Goal: Use online tool/utility: Utilize a website feature to perform a specific function

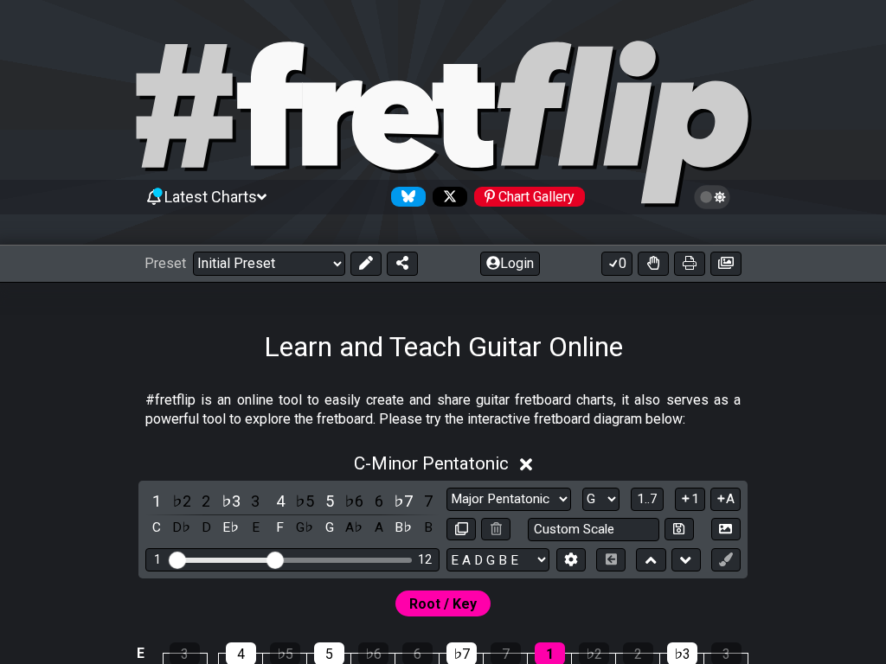
select select "Major Pentatonic"
select select "G"
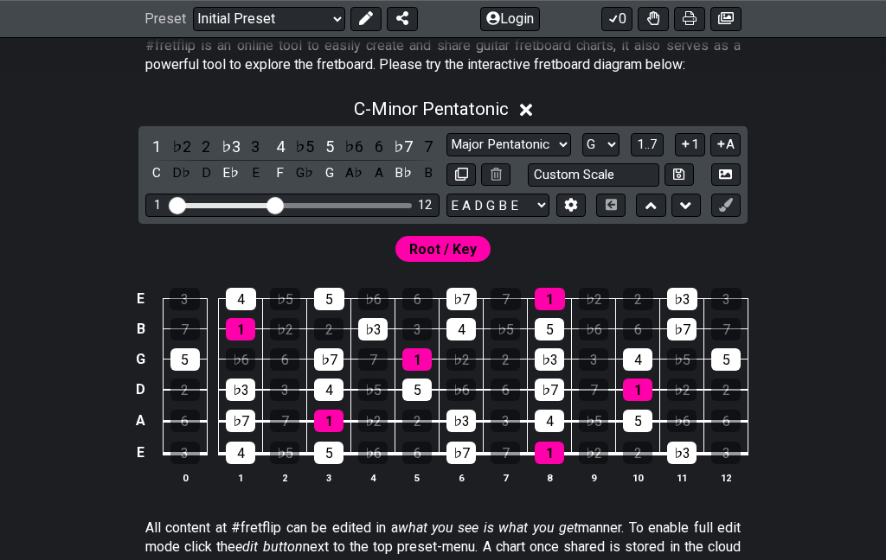
scroll to position [343, 0]
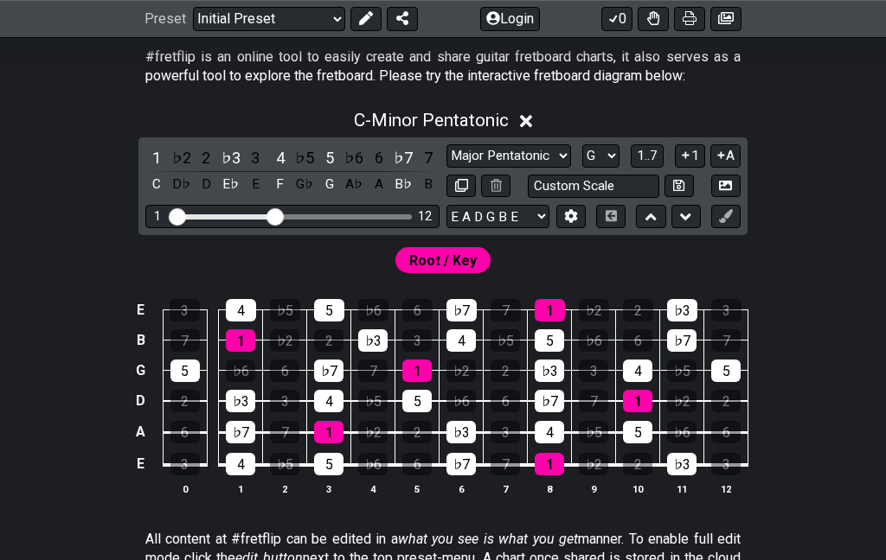
click at [446, 169] on select "Minor Pentatonic Click to edit Minor Pentatonic Major Pentatonic Minor Blues Ma…" at bounding box center [508, 156] width 125 height 23
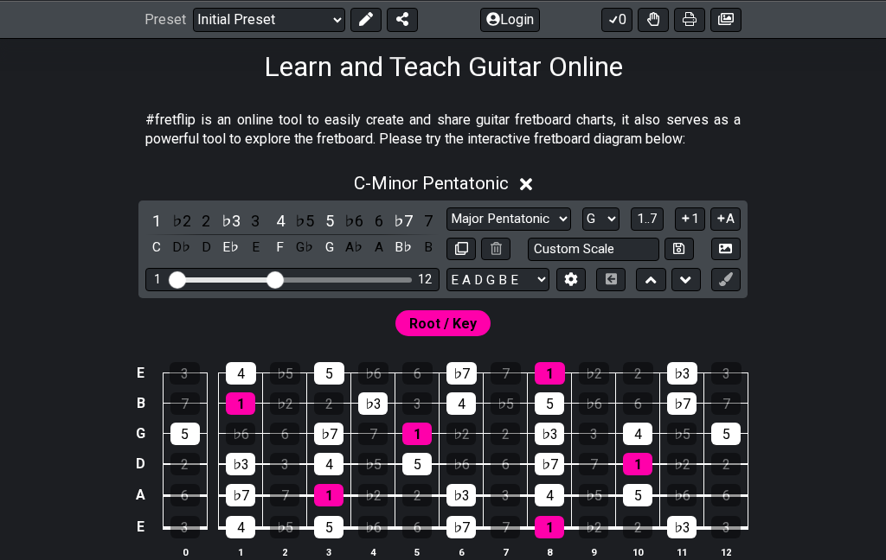
scroll to position [281, 0]
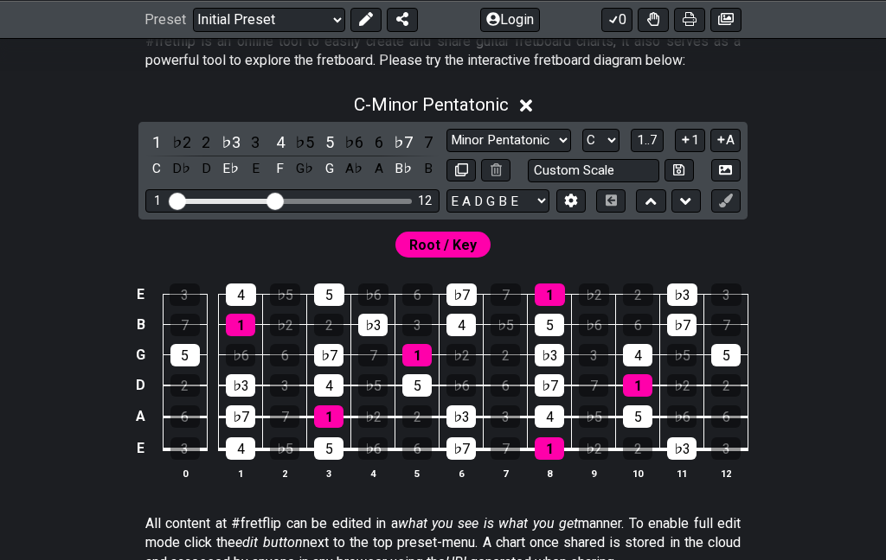
scroll to position [360, 0]
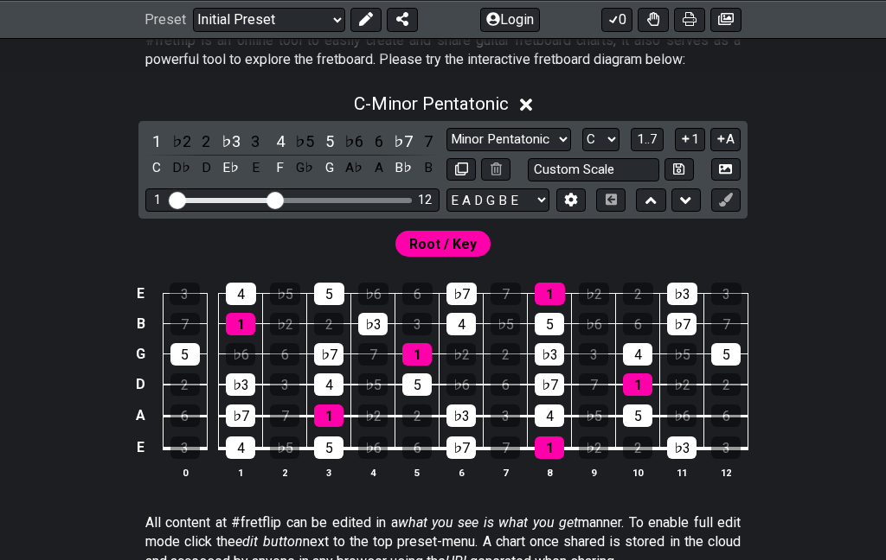
click at [446, 151] on select "Minor Pentatonic Click to edit Minor Pentatonic Major Pentatonic Minor Blues Ma…" at bounding box center [508, 139] width 125 height 23
select select "Major Pentatonic"
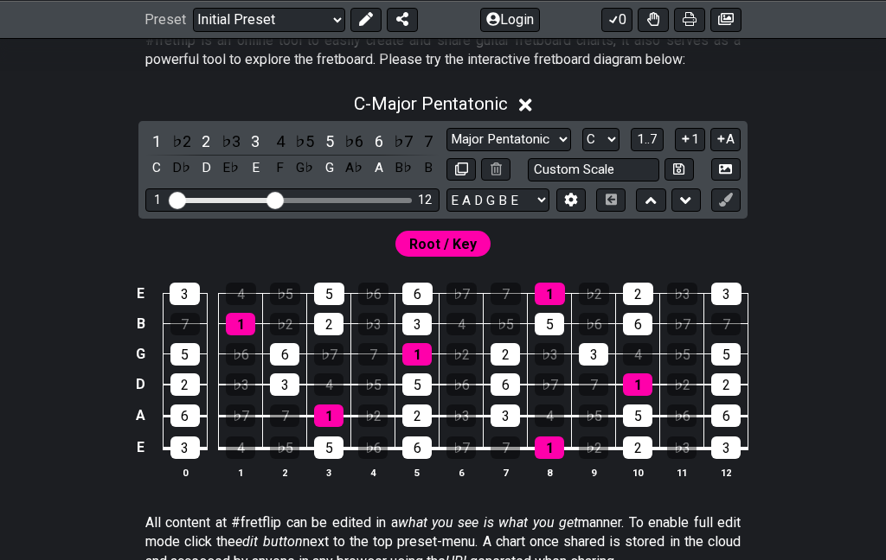
click at [582, 151] on select "A♭ A A♯ B♭ B C C♯ D♭ D D♯ E♭ E F F♯ G♭ G G♯" at bounding box center [600, 139] width 37 height 23
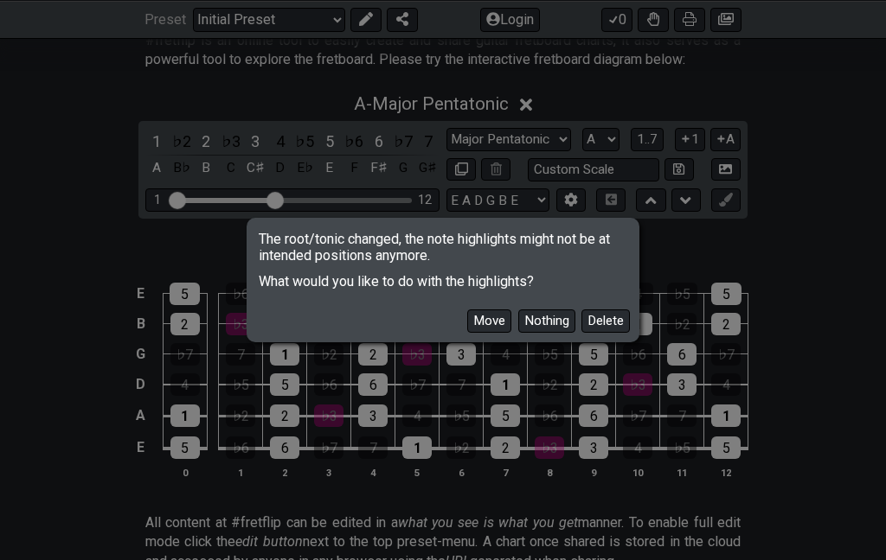
click at [467, 328] on button "Move" at bounding box center [489, 321] width 44 height 23
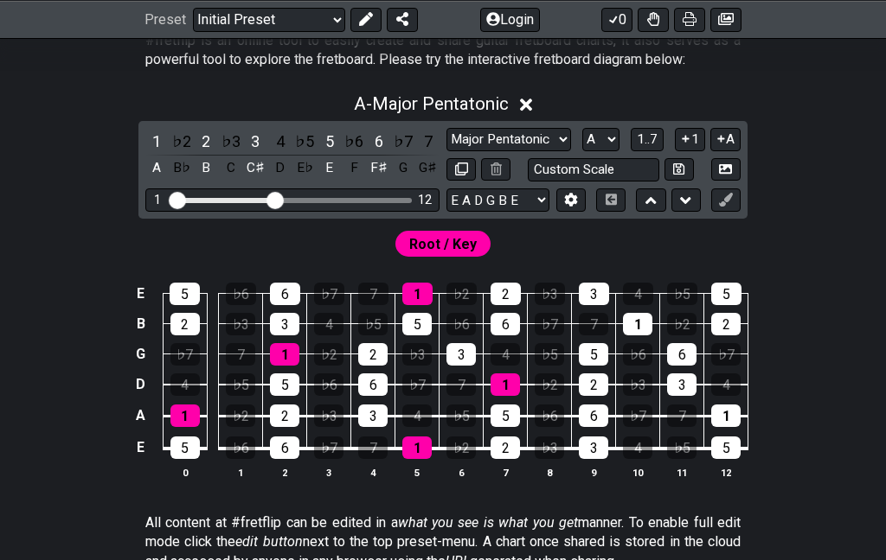
click at [582, 151] on select "A♭ A A♯ B♭ B C C♯ D♭ D D♯ E♭ E F F♯ G♭ G G♯" at bounding box center [600, 139] width 37 height 23
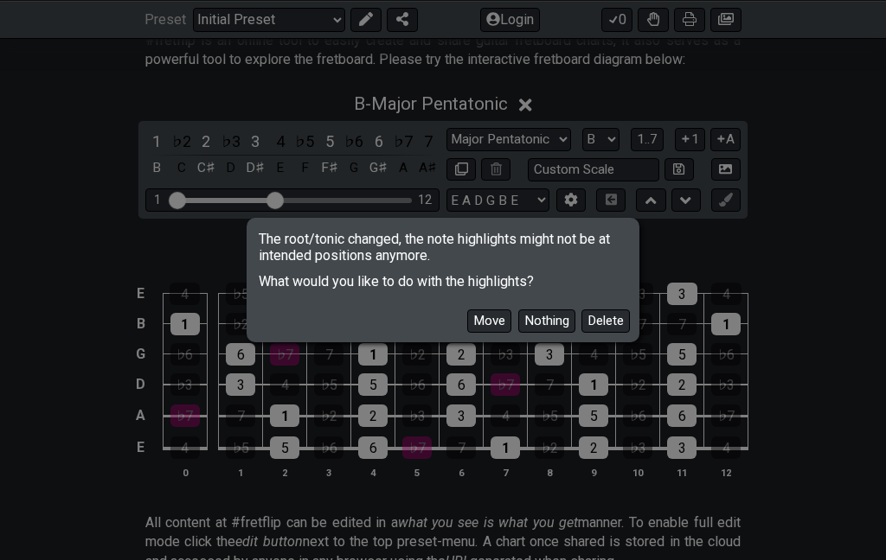
click at [467, 315] on button "Move" at bounding box center [489, 321] width 44 height 23
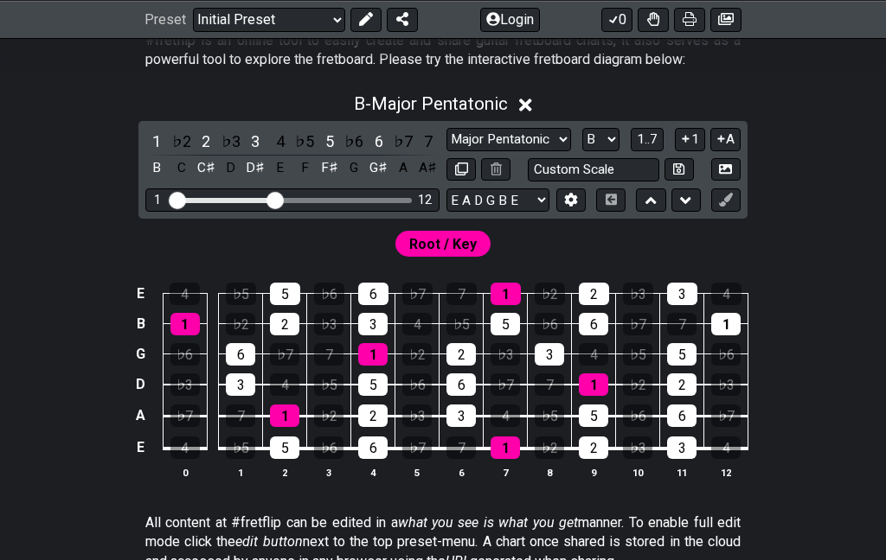
click at [582, 151] on select "A♭ A A♯ B♭ B C C♯ D♭ D D♯ E♭ E F F♯ G♭ G G♯" at bounding box center [600, 139] width 37 height 23
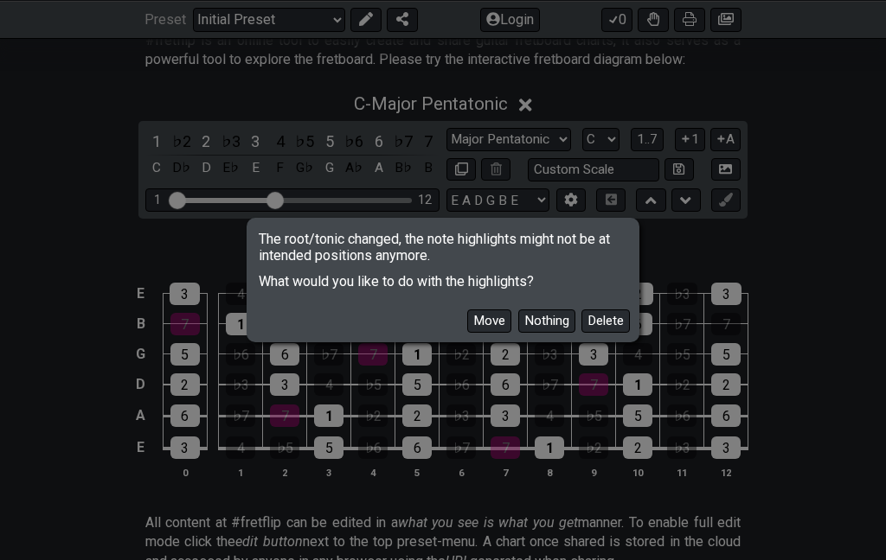
click at [467, 327] on button "Move" at bounding box center [489, 321] width 44 height 23
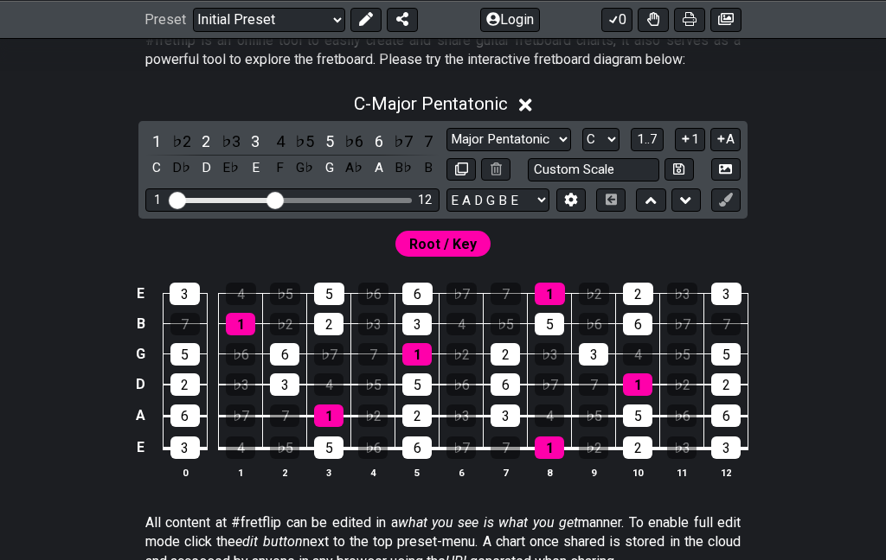
click at [582, 151] on select "A♭ A A♯ B♭ B C C♯ D♭ D D♯ E♭ E F F♯ G♭ G G♯" at bounding box center [600, 139] width 37 height 23
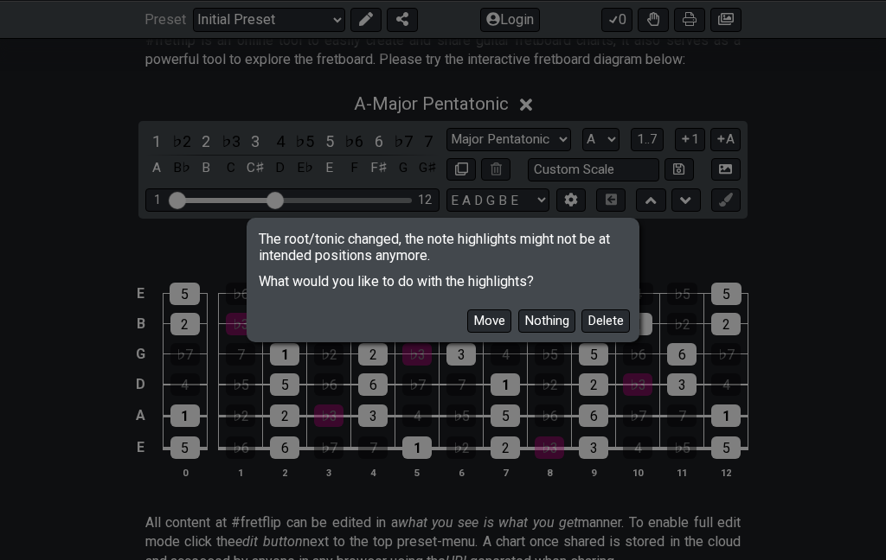
click at [467, 329] on button "Move" at bounding box center [489, 321] width 44 height 23
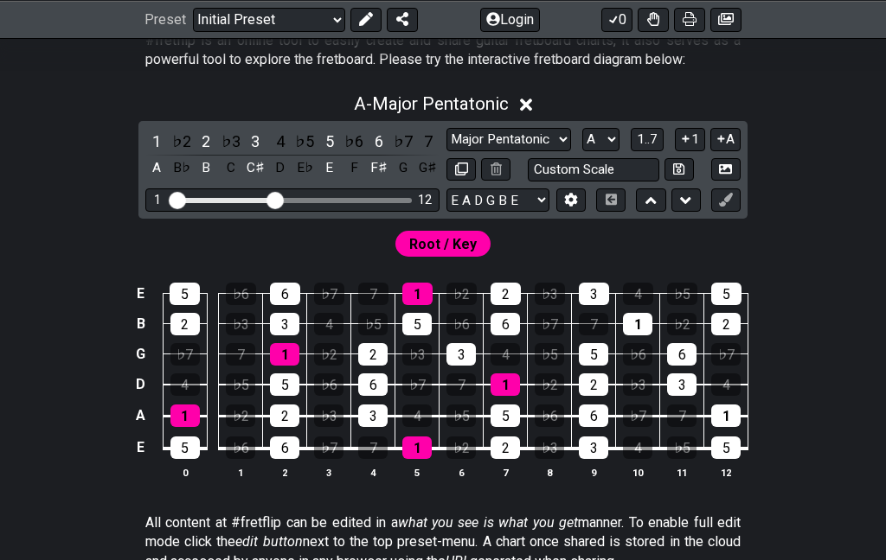
click at [582, 151] on select "A♭ A A♯ B♭ B C C♯ D♭ D D♯ E♭ E F F♯ G♭ G G♯" at bounding box center [600, 139] width 37 height 23
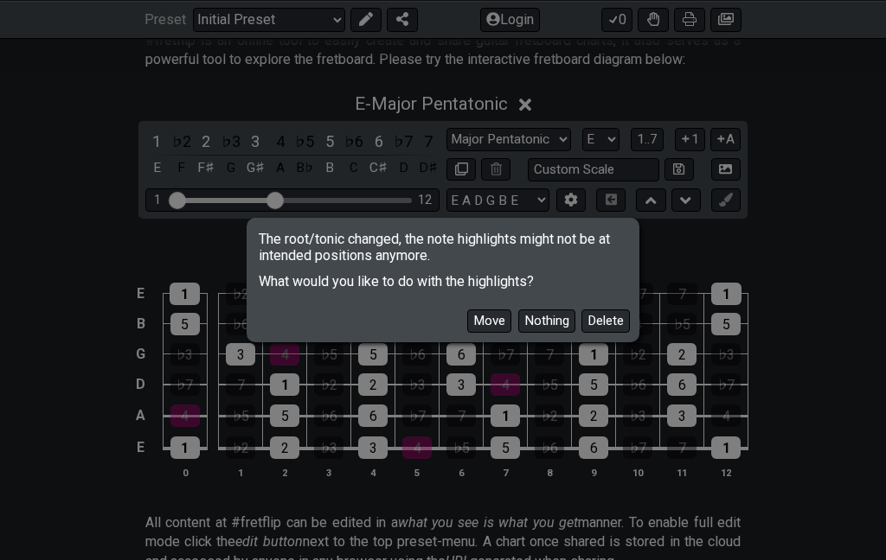
click at [467, 315] on button "Move" at bounding box center [489, 321] width 44 height 23
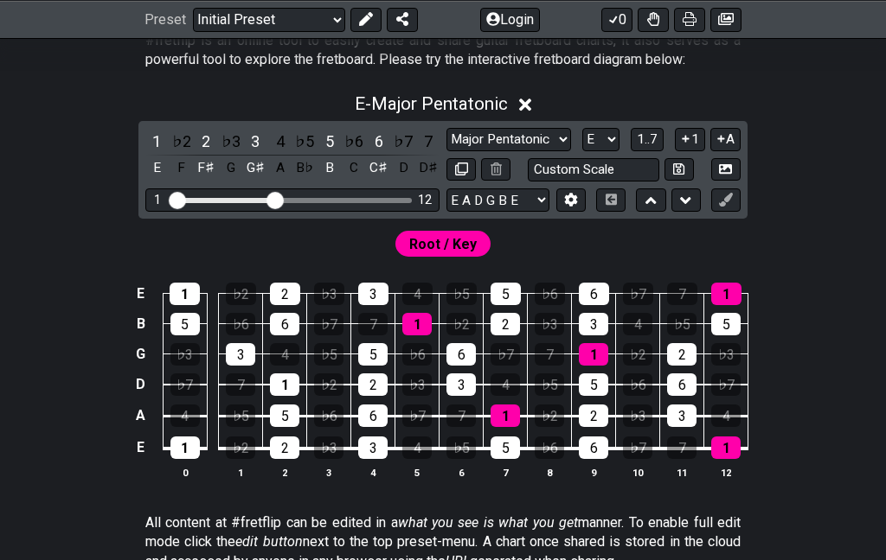
click at [582, 151] on select "A♭ A A♯ B♭ B C C♯ D♭ D D♯ E♭ E F F♯ G♭ G G♯" at bounding box center [600, 139] width 37 height 23
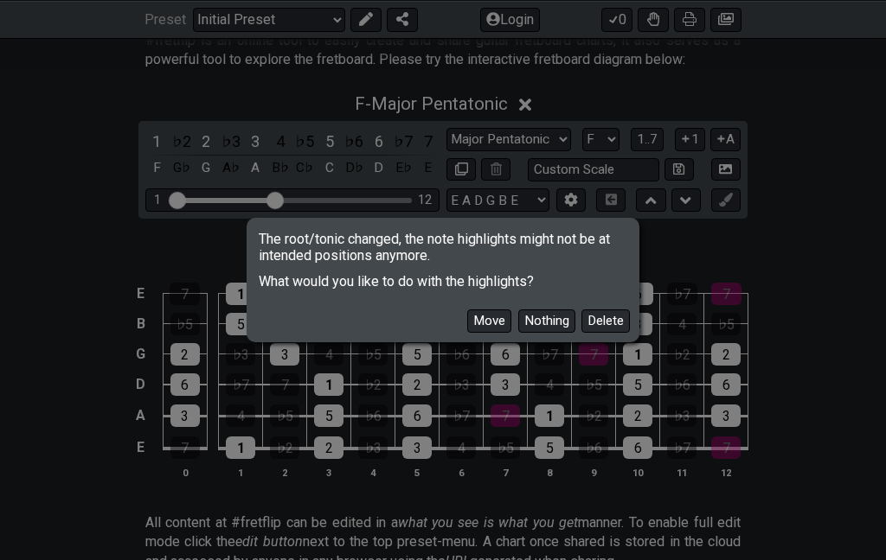
click at [467, 329] on button "Move" at bounding box center [489, 321] width 44 height 23
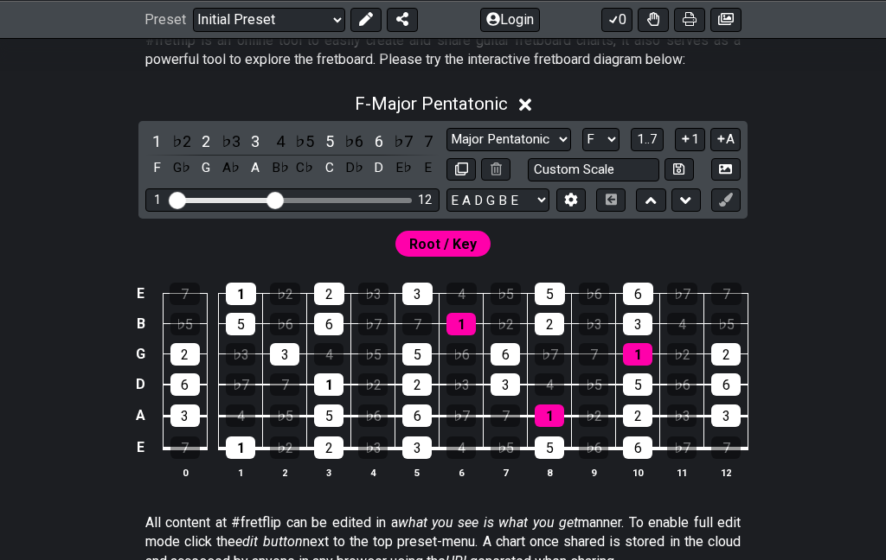
click at [582, 151] on select "A♭ A A♯ B♭ B C C♯ D♭ D D♯ E♭ E F F♯ G♭ G G♯" at bounding box center [600, 139] width 37 height 23
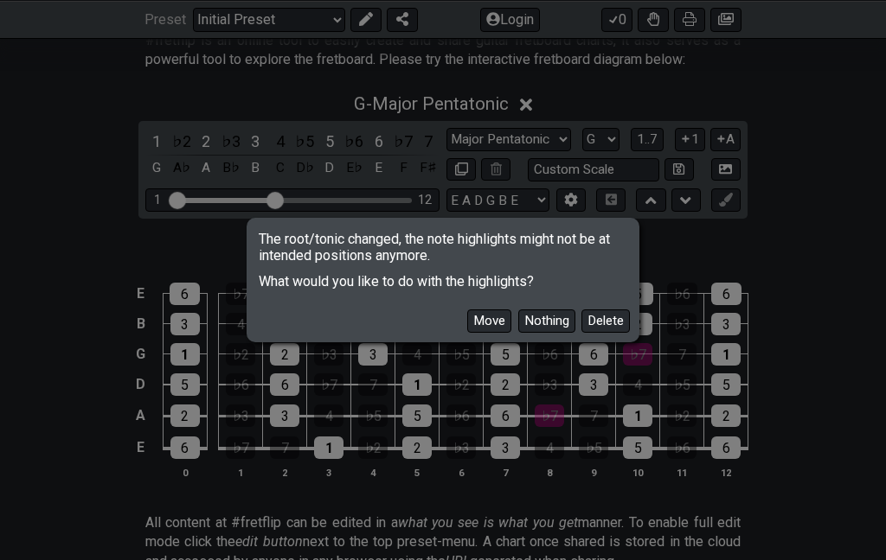
click at [467, 318] on button "Move" at bounding box center [489, 321] width 44 height 23
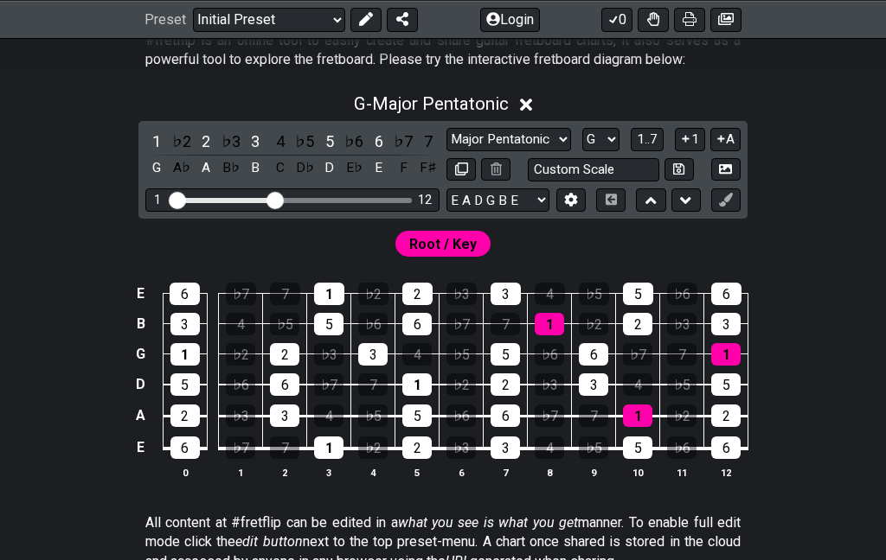
click at [582, 151] on select "A♭ A A♯ B♭ B C C♯ D♭ D D♯ E♭ E F F♯ G♭ G G♯" at bounding box center [600, 139] width 37 height 23
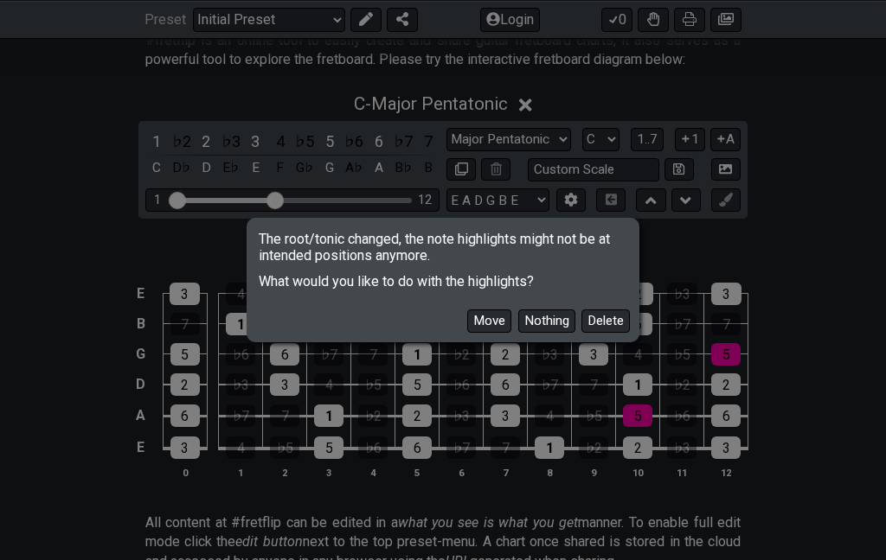
click at [467, 321] on button "Move" at bounding box center [489, 321] width 44 height 23
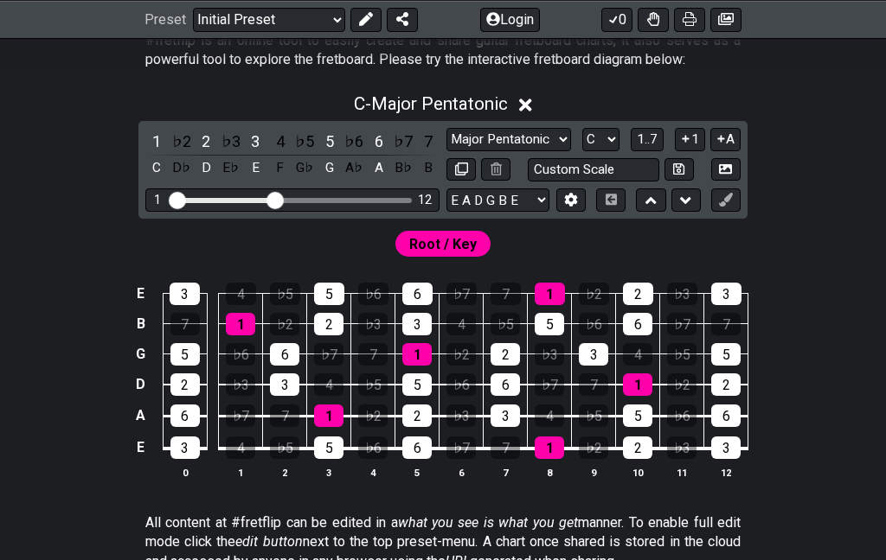
click at [582, 151] on select "A♭ A A♯ B♭ B C C♯ D♭ D D♯ E♭ E F F♯ G♭ G G♯" at bounding box center [600, 139] width 37 height 23
select select "G"
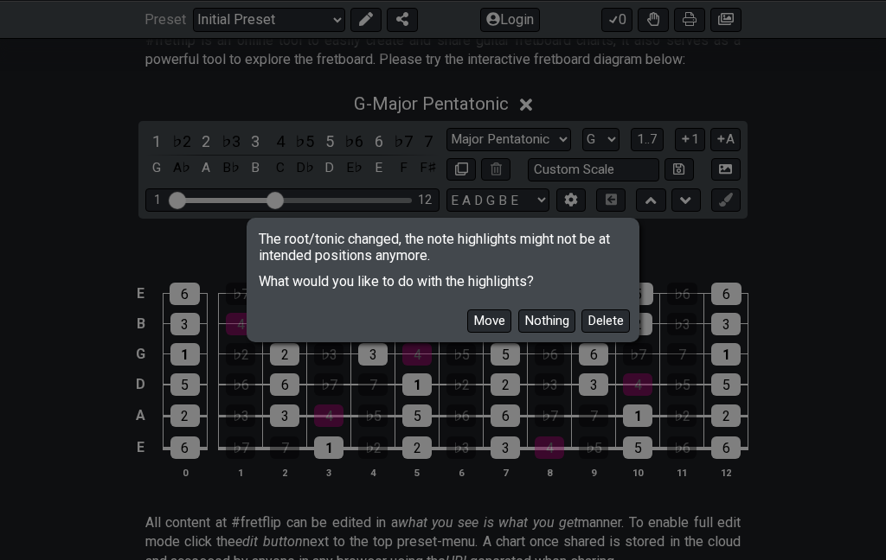
click at [467, 318] on button "Move" at bounding box center [489, 321] width 44 height 23
